Goal: Find specific page/section: Find specific page/section

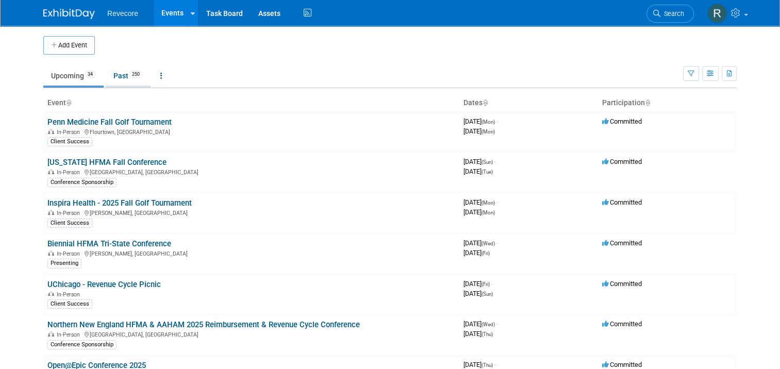
click at [111, 79] on link "Past 250" at bounding box center [128, 76] width 45 height 20
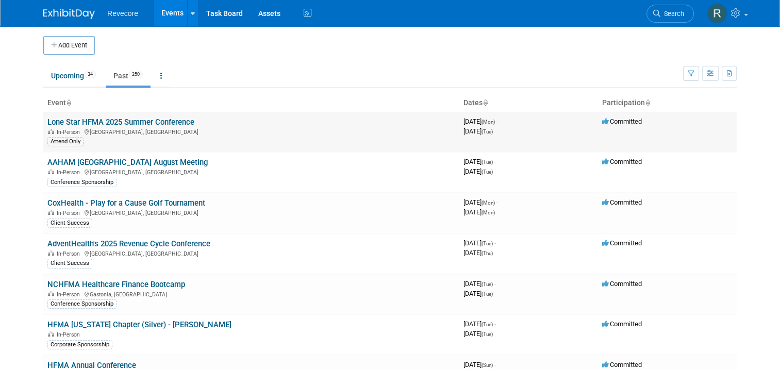
click at [155, 120] on link "Lone Star HFMA 2025 Summer Conference" at bounding box center [120, 122] width 147 height 9
